Goal: Transaction & Acquisition: Book appointment/travel/reservation

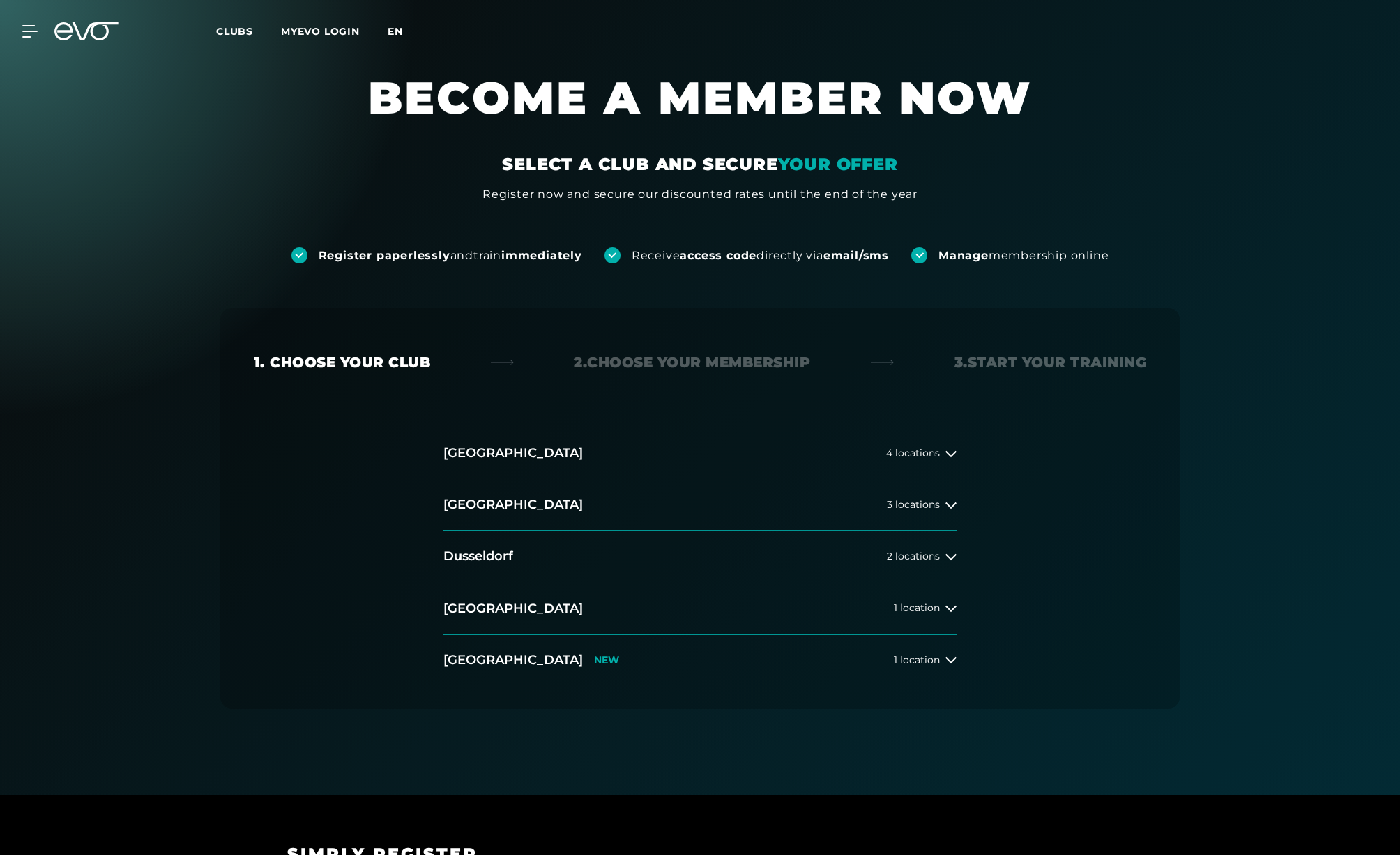
click at [393, 33] on font "en" at bounding box center [396, 30] width 15 height 12
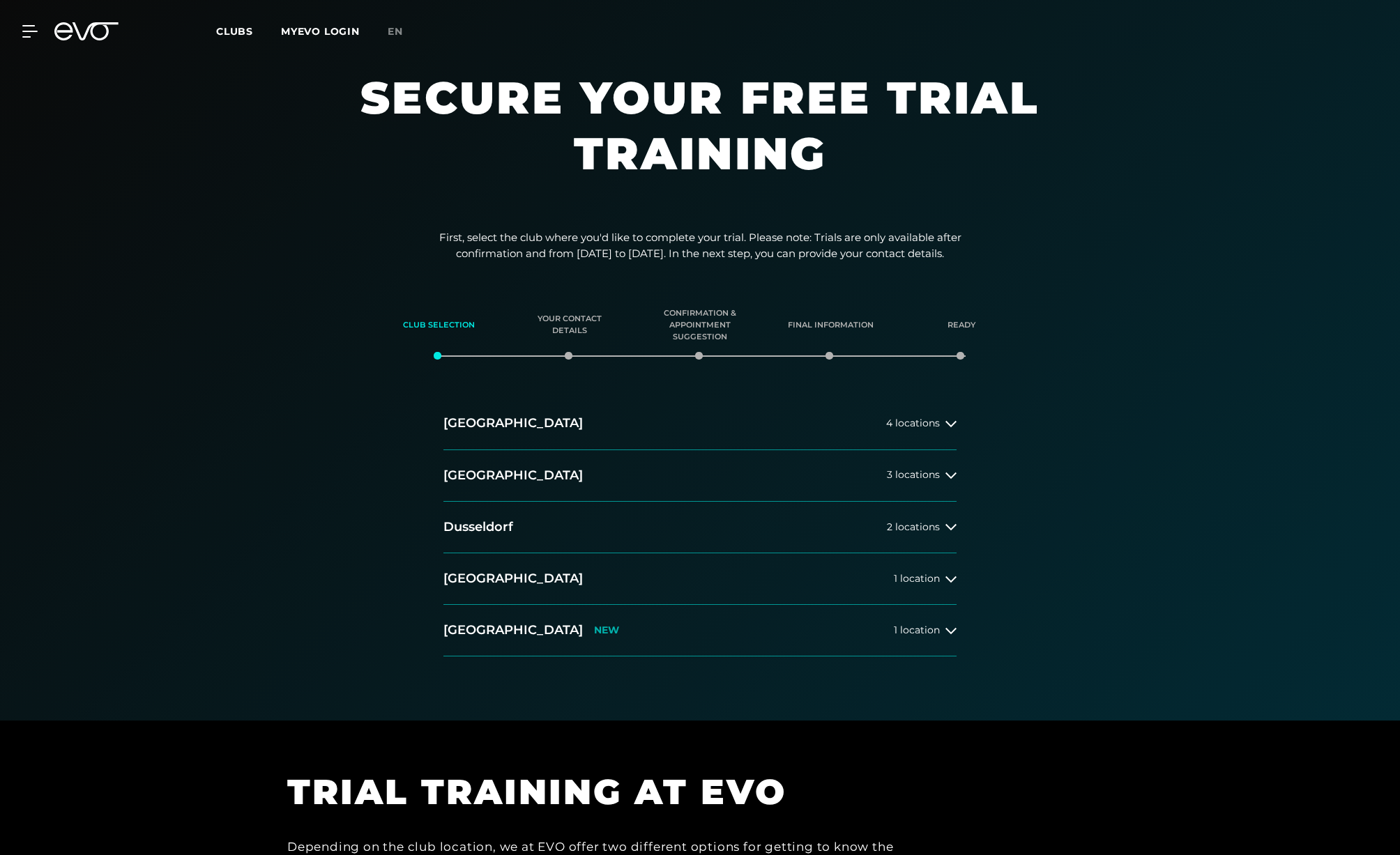
click at [1221, 307] on div "Club selection Your contact details Confirmation & appointment suggestion Final…" at bounding box center [700, 480] width 1400 height 397
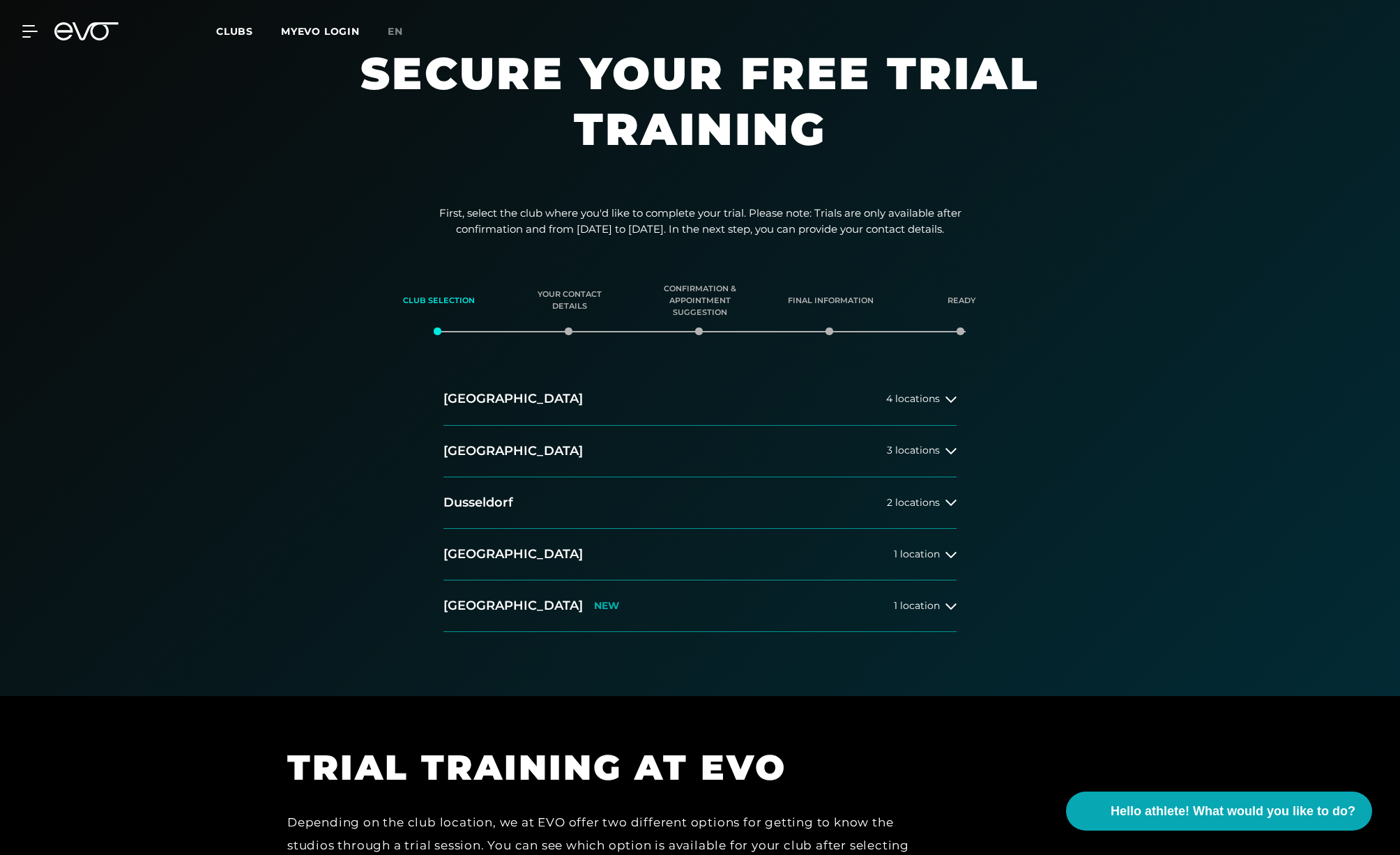
scroll to position [44, 0]
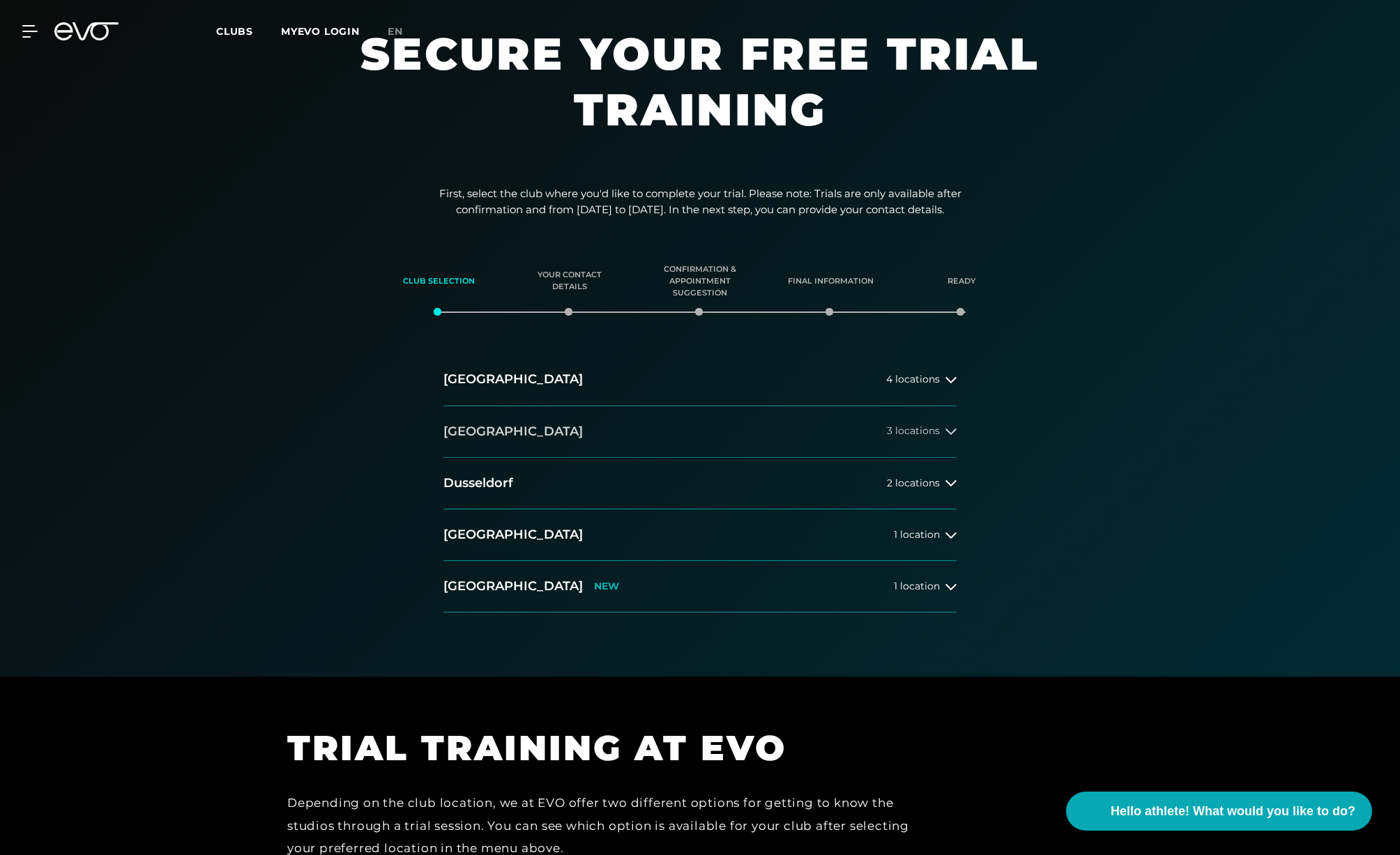
click at [553, 421] on button "Berlin 3 locations" at bounding box center [700, 432] width 514 height 51
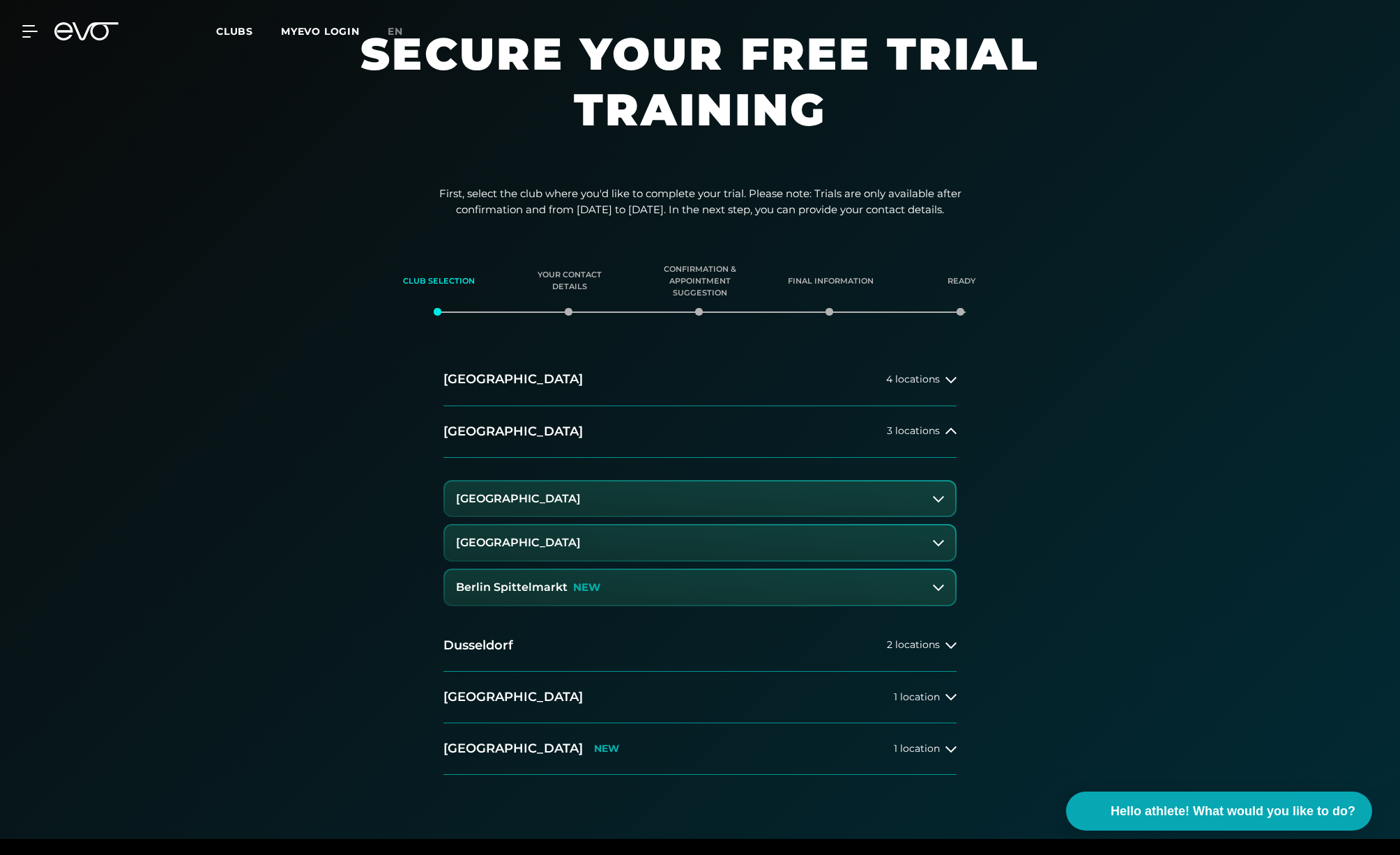
click at [540, 591] on font "Berlin Spittelmarkt" at bounding box center [511, 588] width 111 height 13
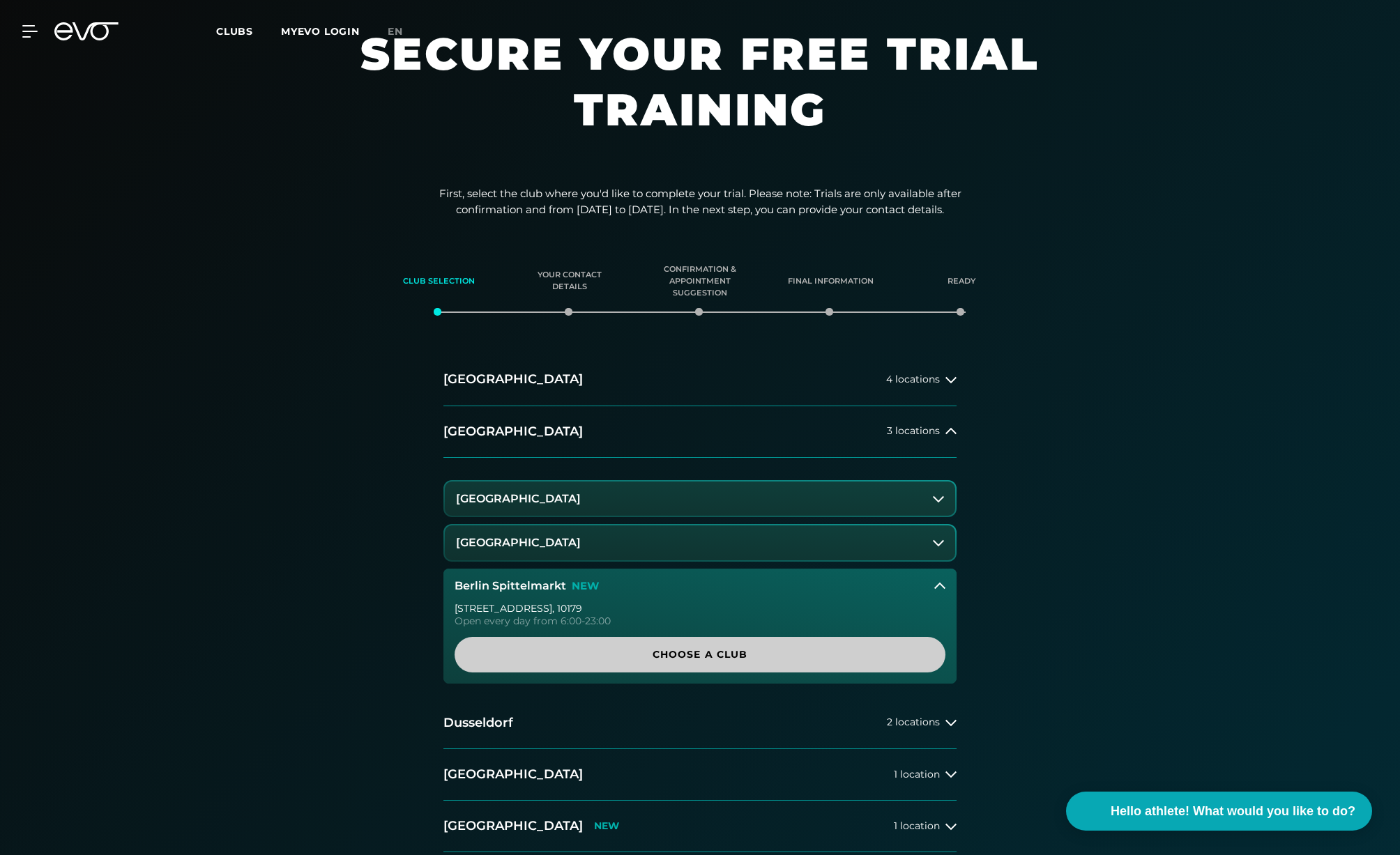
click at [662, 651] on font "Choose a club" at bounding box center [700, 654] width 95 height 12
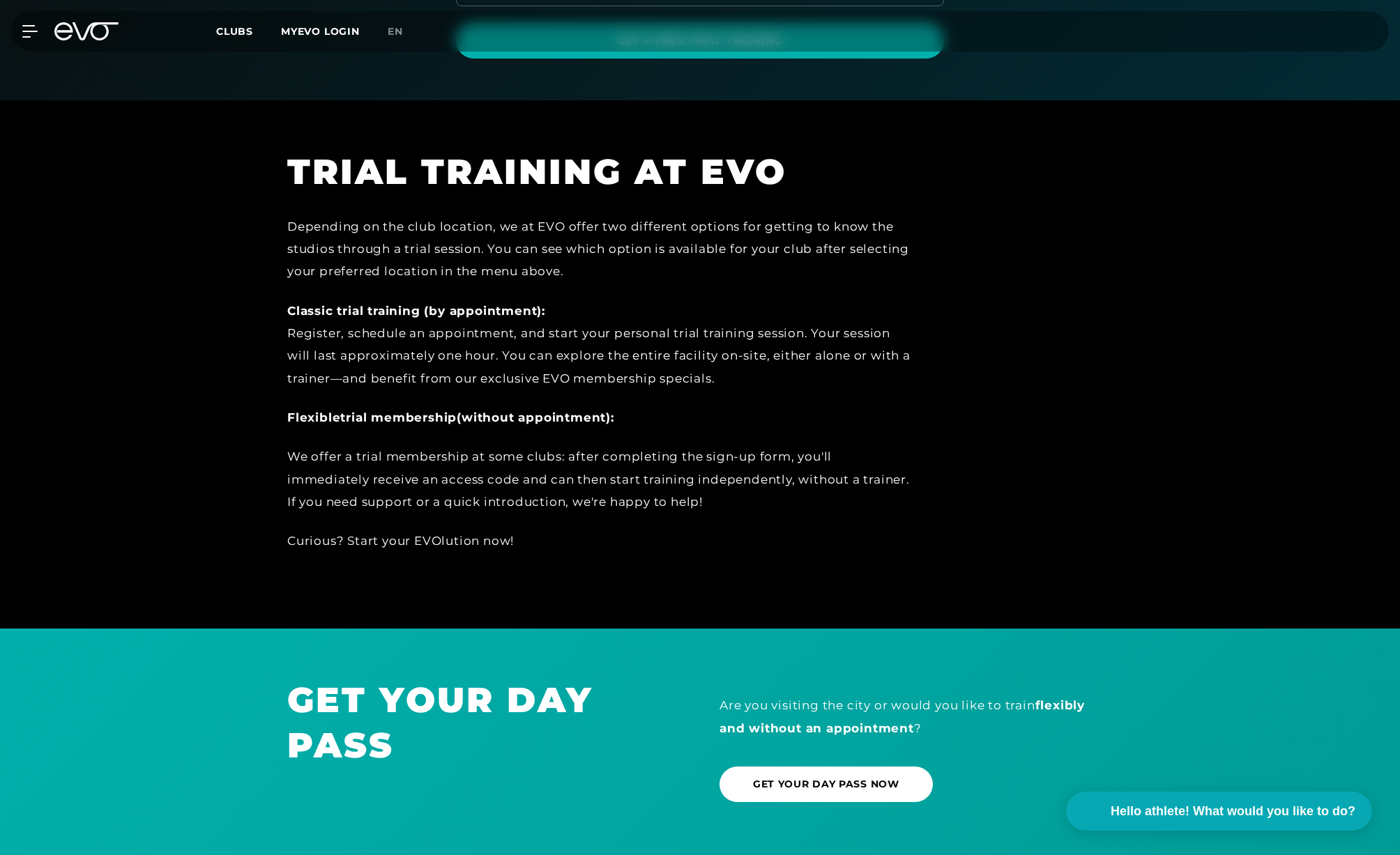
scroll to position [646, 0]
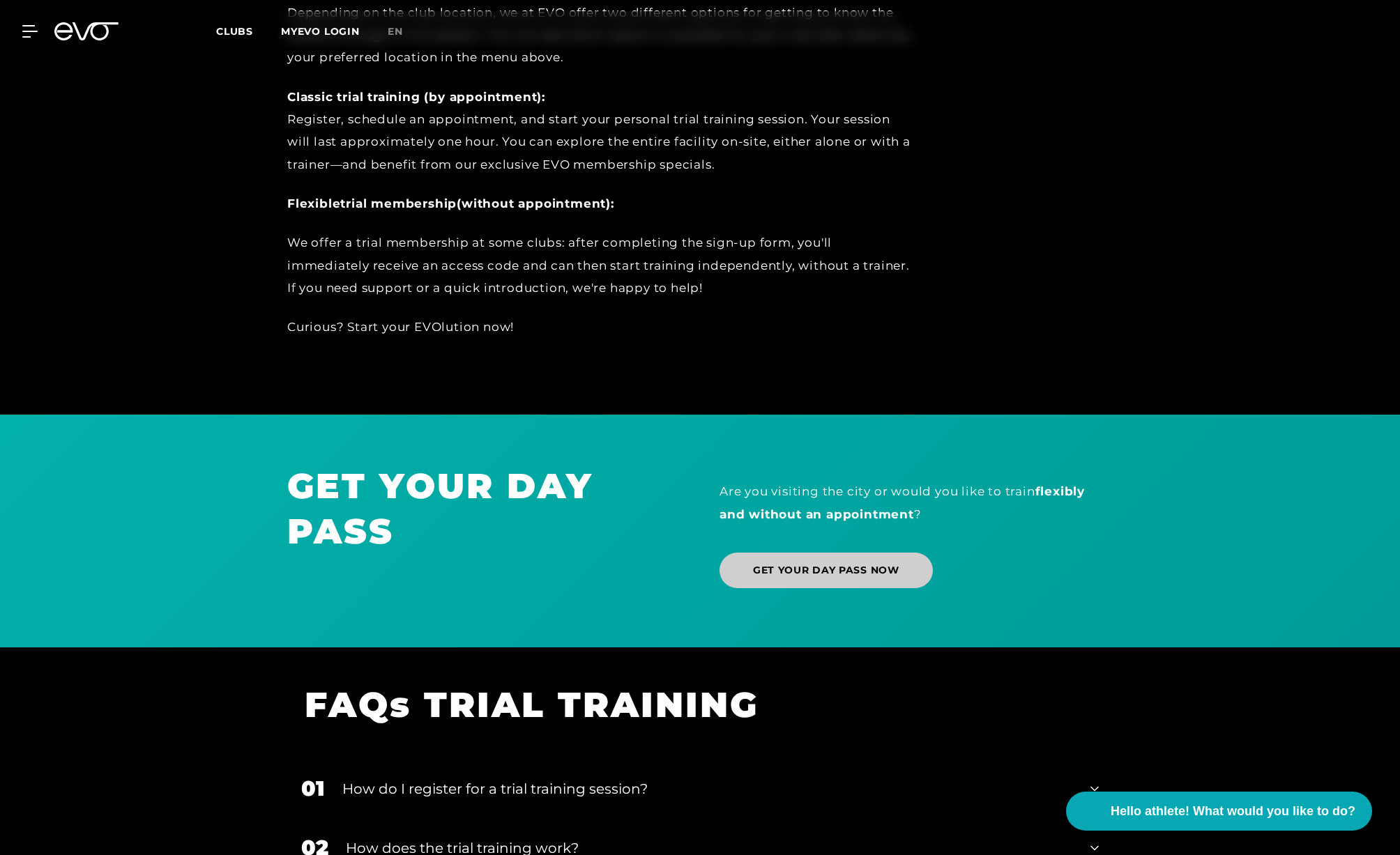
click at [861, 577] on span "GET YOUR DAY PASS NOW" at bounding box center [826, 570] width 146 height 14
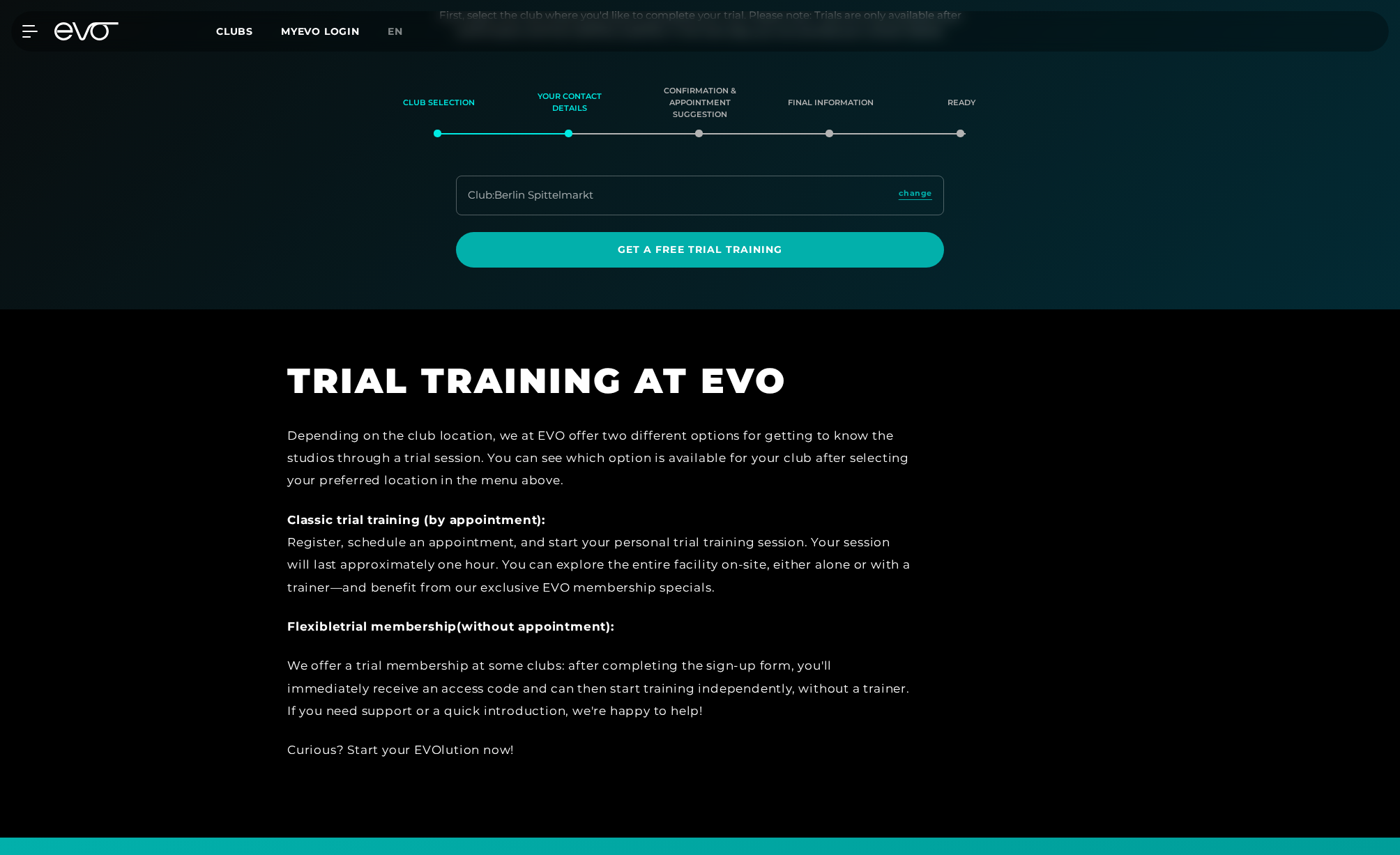
scroll to position [223, 0]
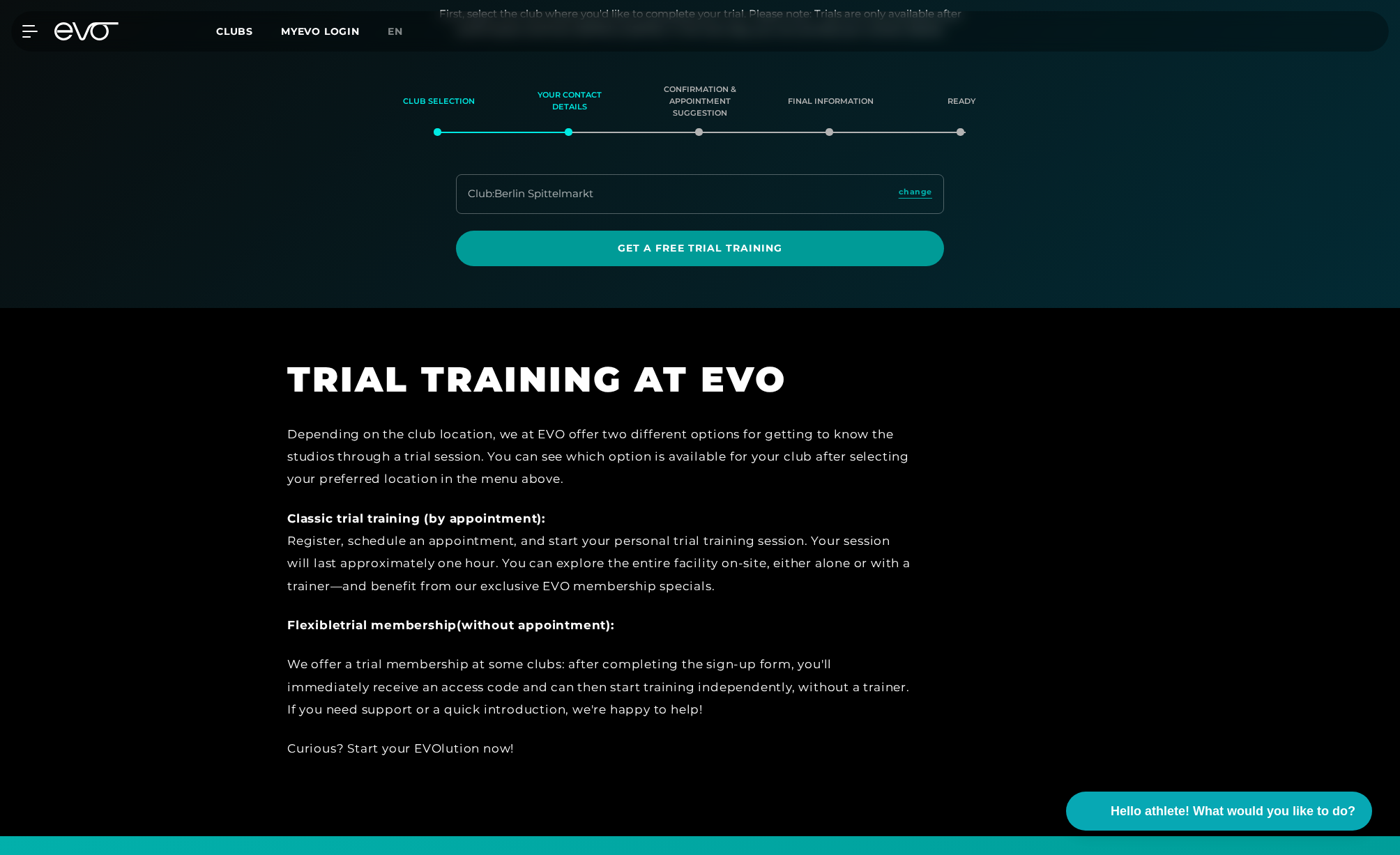
click at [725, 251] on font "Get a free trial training" at bounding box center [700, 247] width 165 height 12
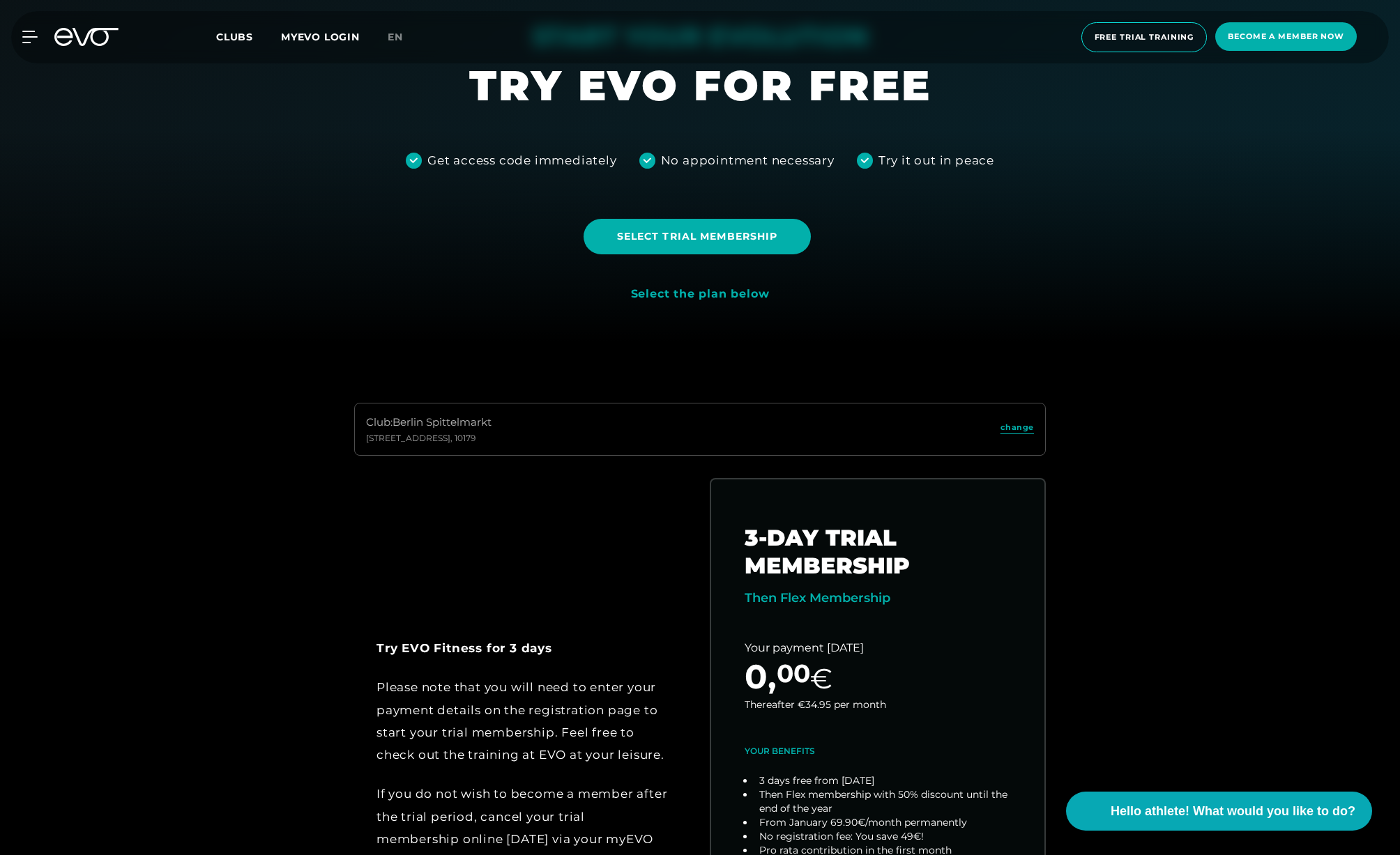
scroll to position [773, 0]
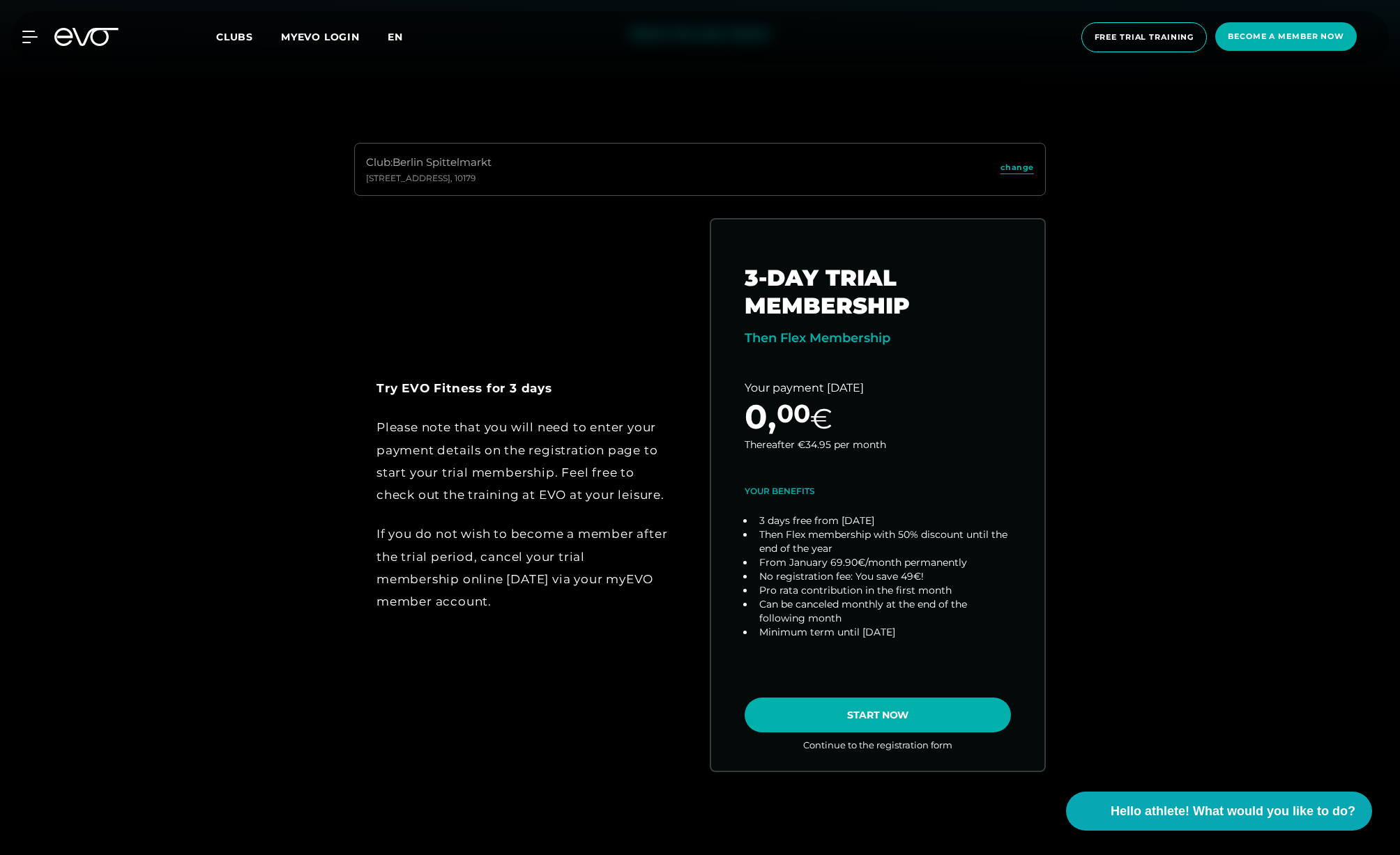
click at [402, 36] on font "en" at bounding box center [396, 36] width 15 height 12
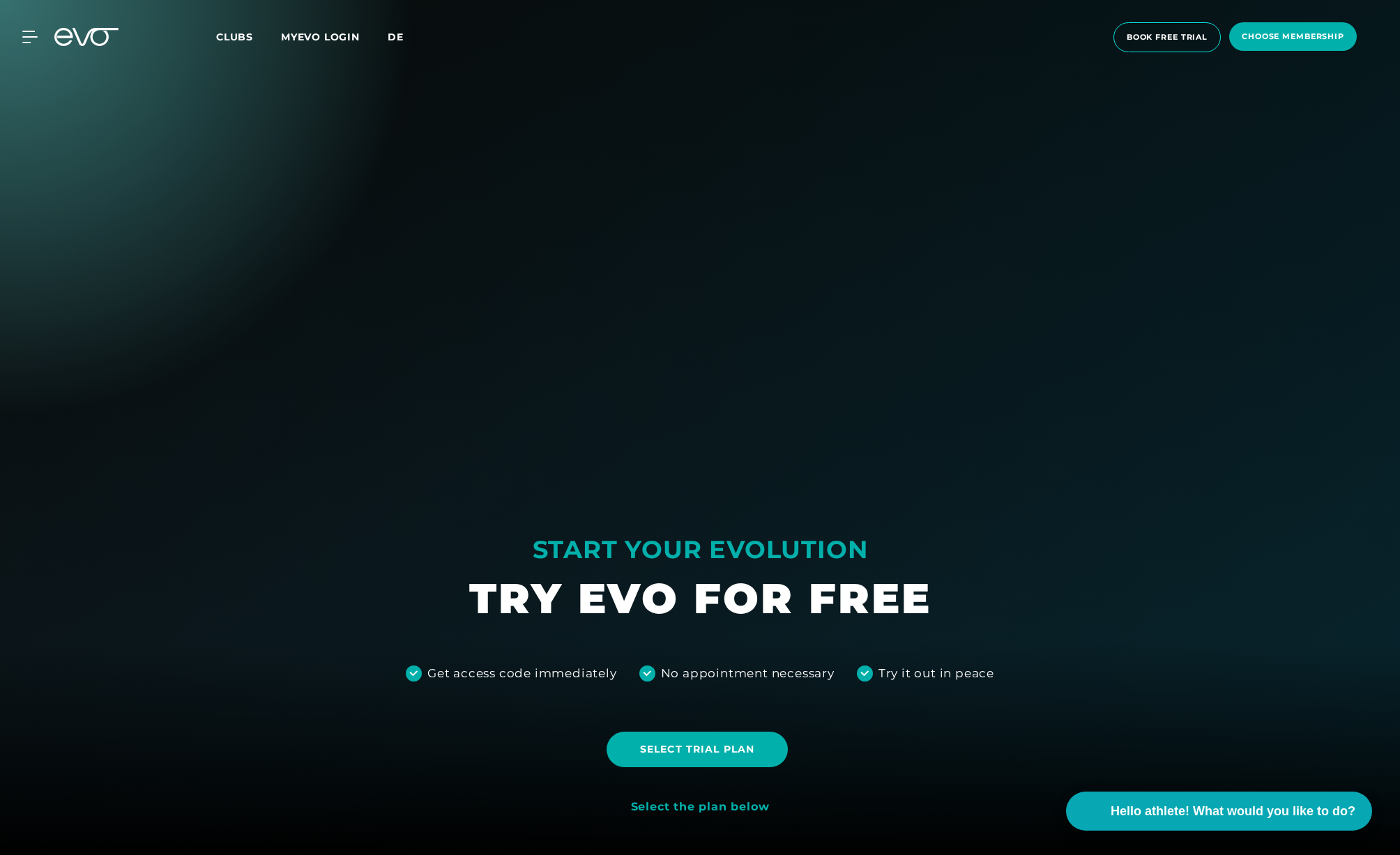
click at [394, 38] on font "de" at bounding box center [396, 36] width 16 height 12
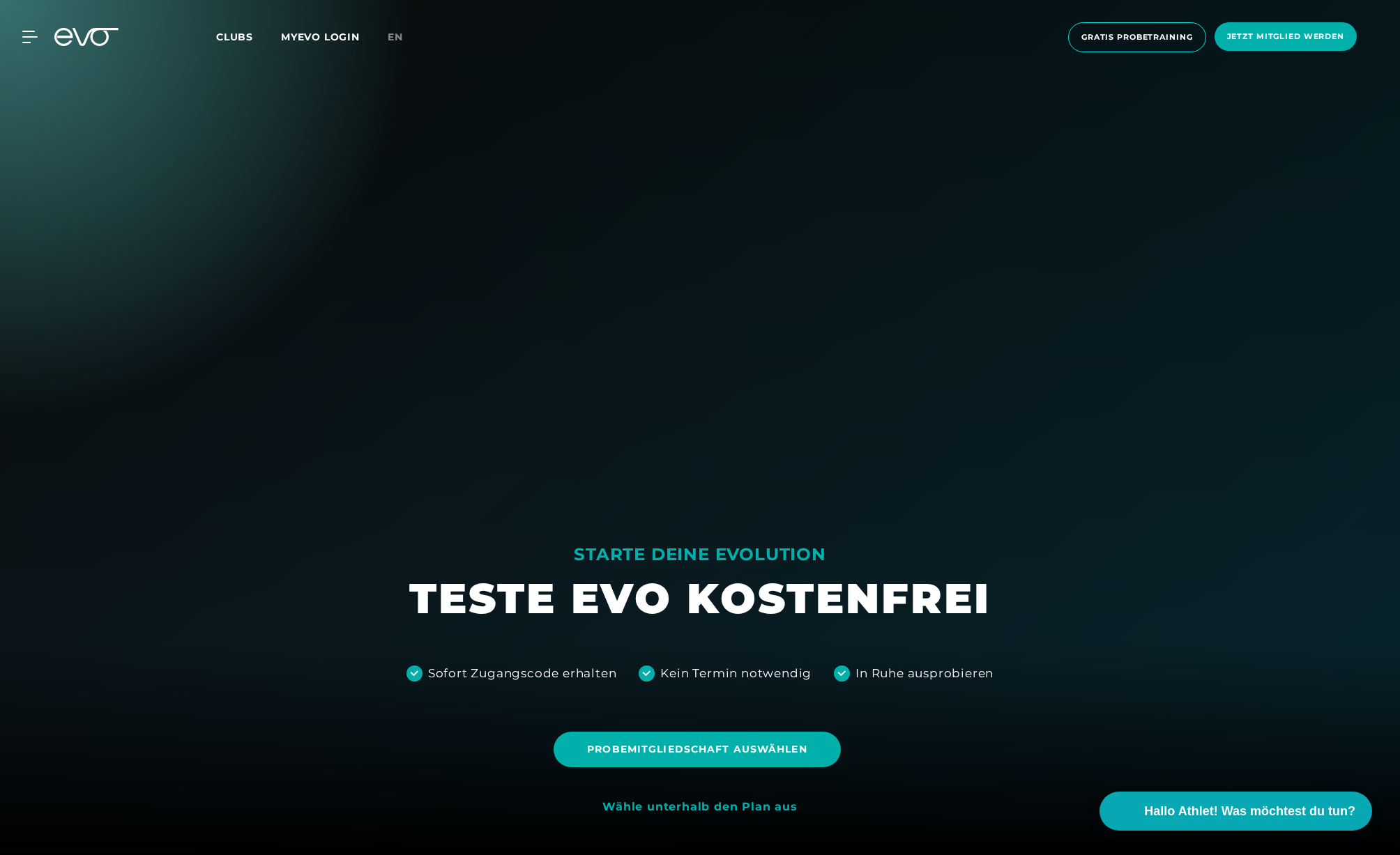
click at [1254, 297] on div at bounding box center [700, 427] width 1400 height 855
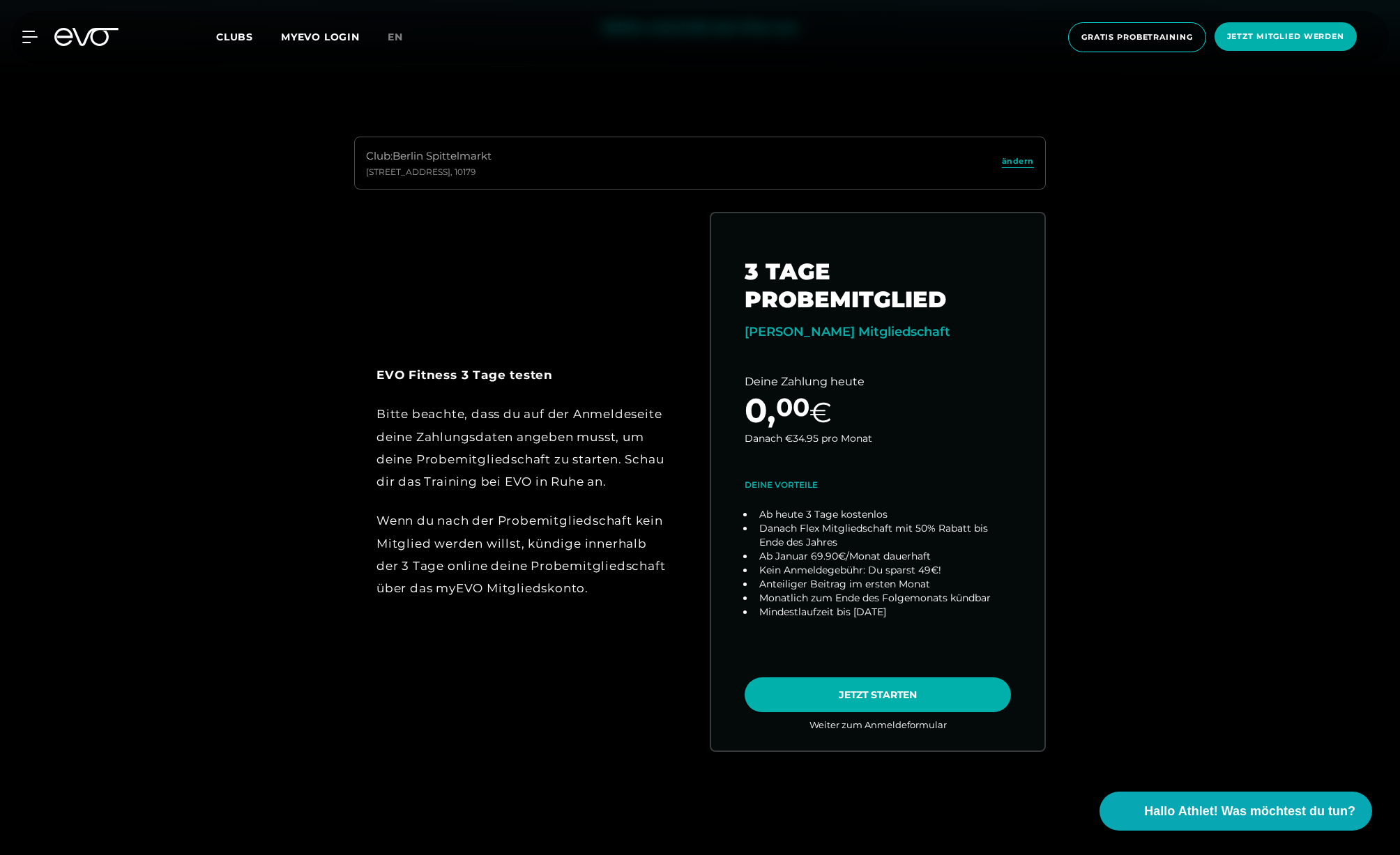
scroll to position [1002, 0]
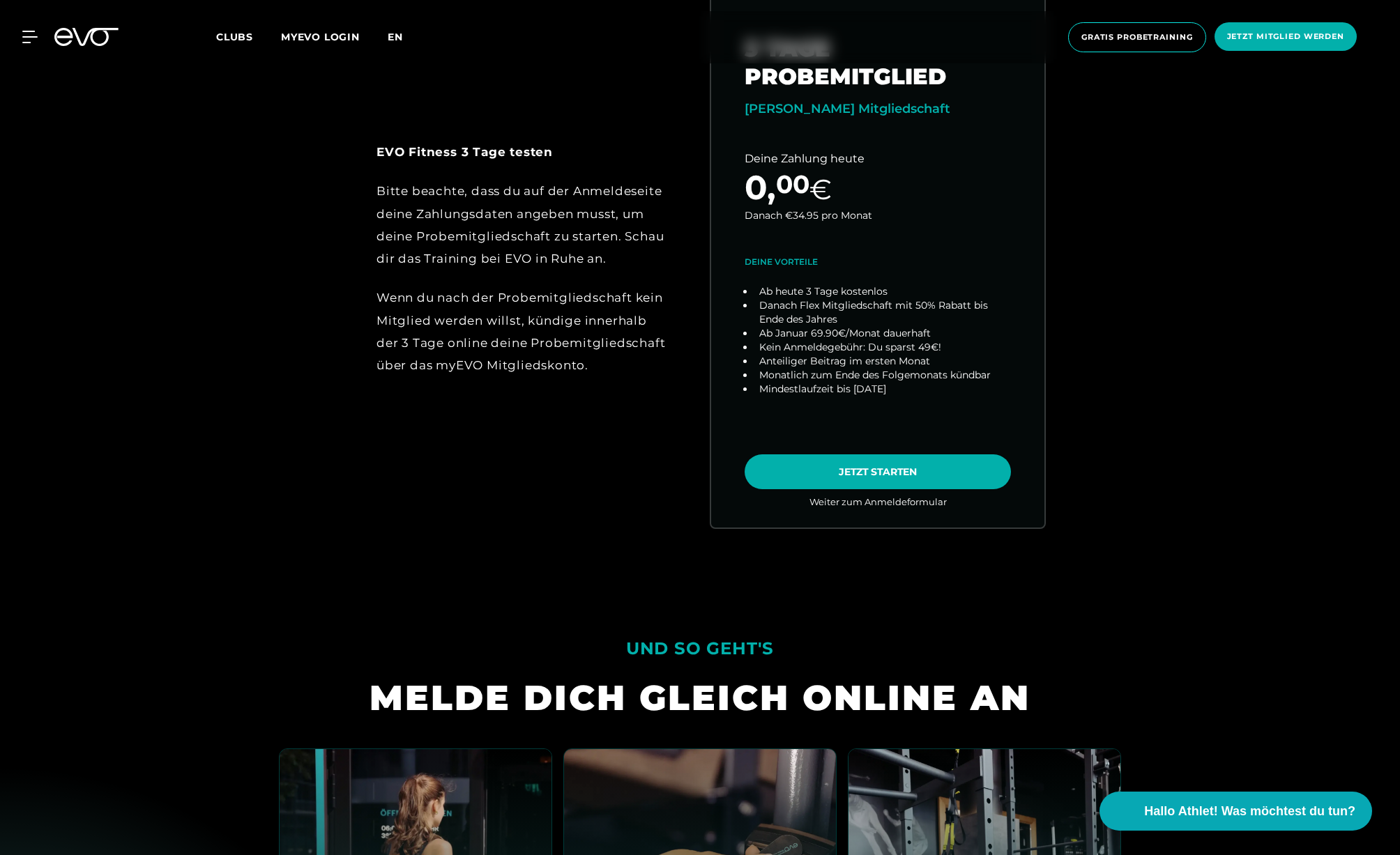
click at [400, 39] on span "en" at bounding box center [396, 36] width 15 height 12
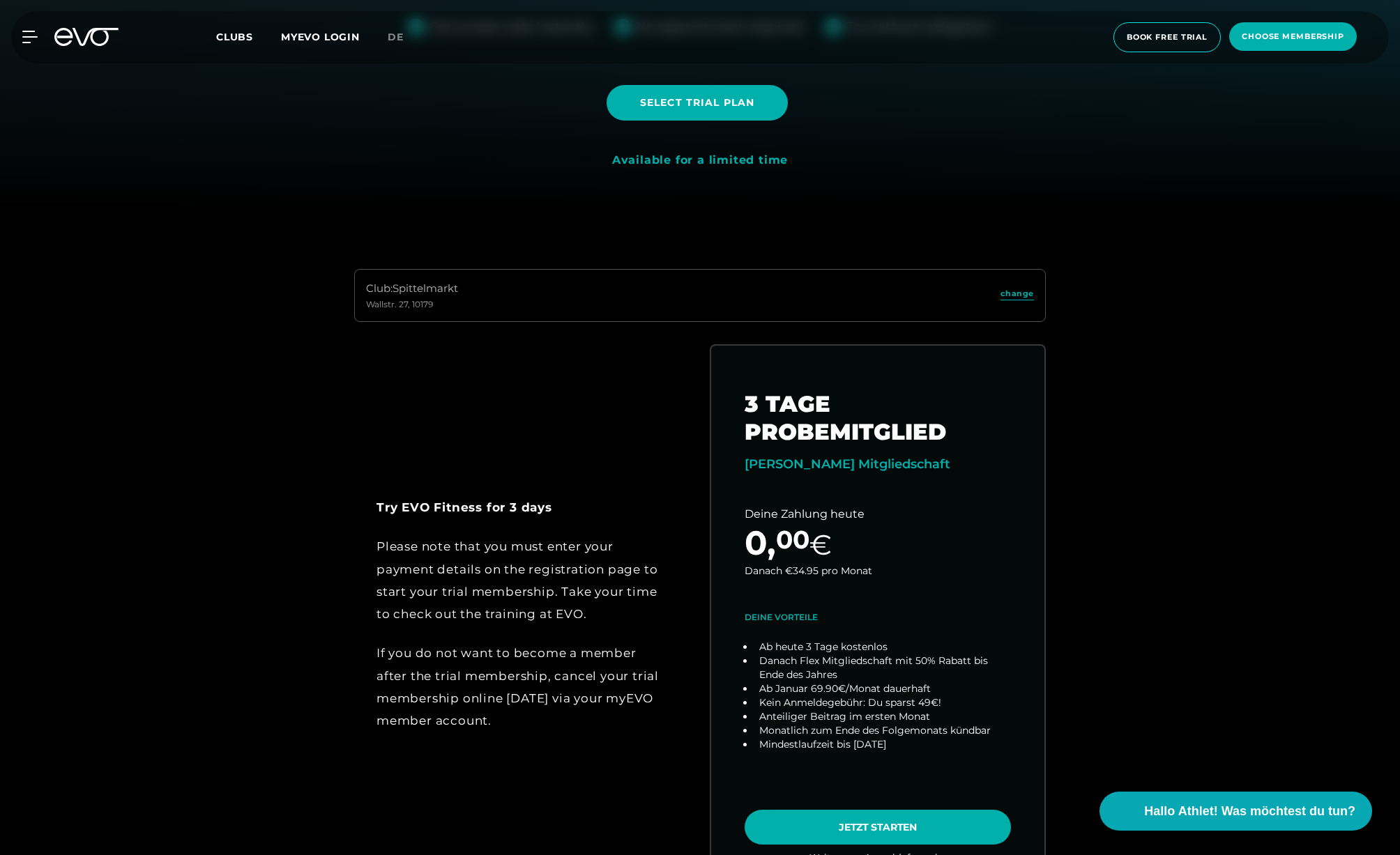
scroll to position [909, 0]
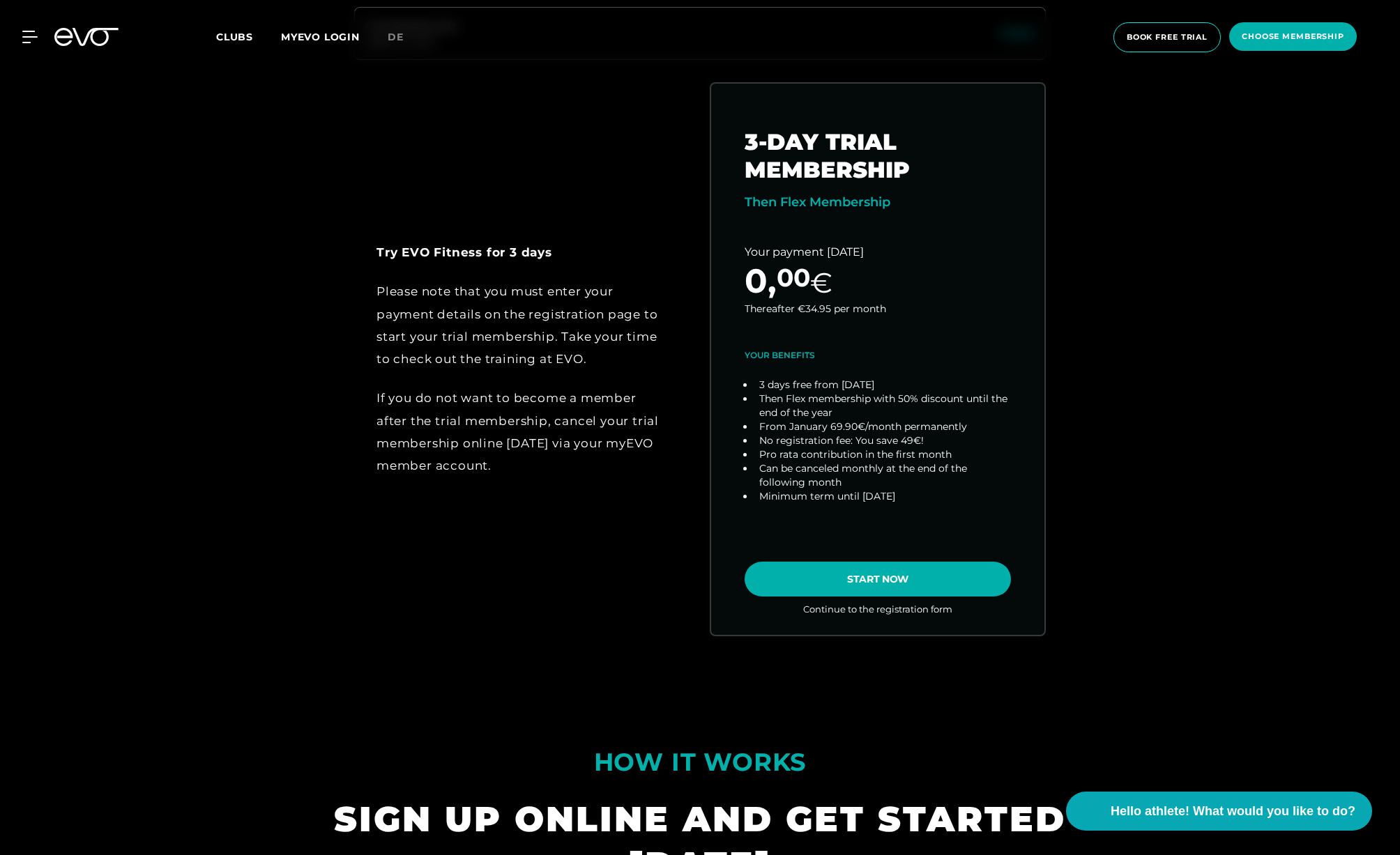
click at [1223, 398] on div "Club : Spittelmarkt Wallstr. 27 , 10179 change Try EVO Fitness for 3 days Pleas…" at bounding box center [699, 338] width 1355 height 663
